Goal: Task Accomplishment & Management: Manage account settings

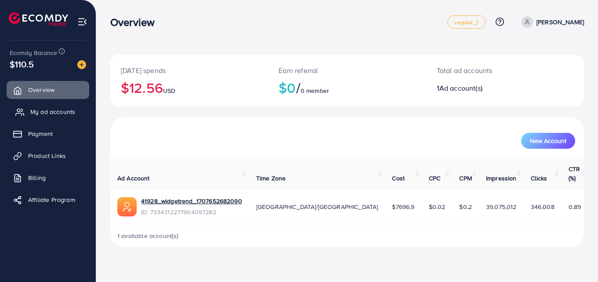
click at [44, 112] on span "My ad accounts" at bounding box center [52, 111] width 45 height 9
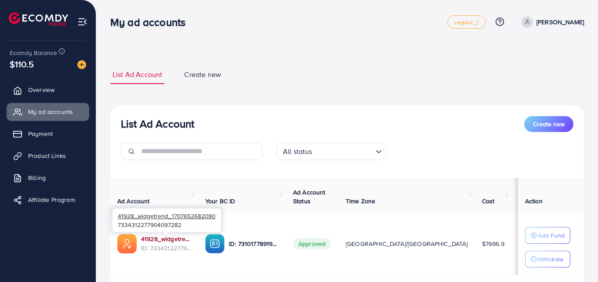
click at [171, 239] on link "41928_widgetrend_1707652682090" at bounding box center [166, 238] width 50 height 9
